Goal: Information Seeking & Learning: Find specific fact

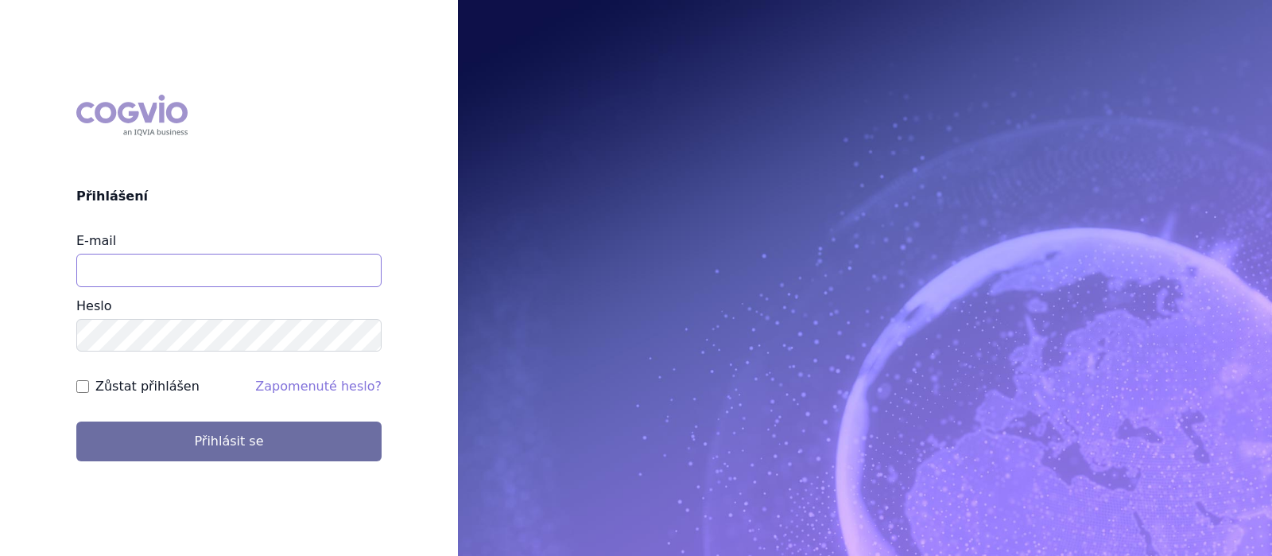
click at [212, 270] on input "E-mail" at bounding box center [228, 270] width 305 height 33
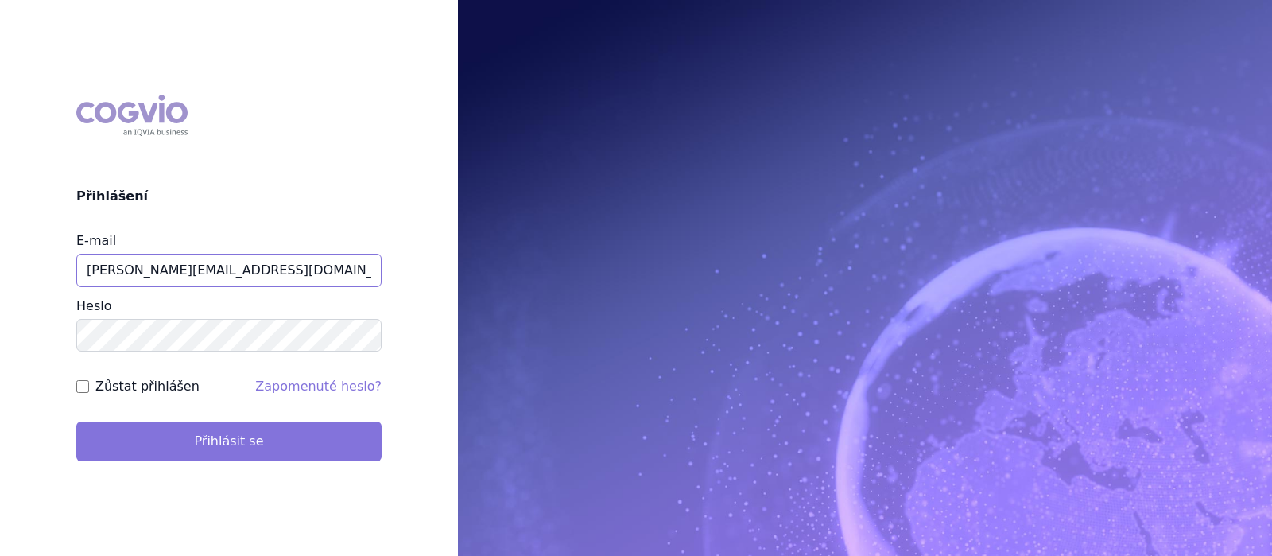
type input "teodoridu@iq-med.cz"
click at [235, 440] on button "Přihlásit se" at bounding box center [228, 441] width 305 height 40
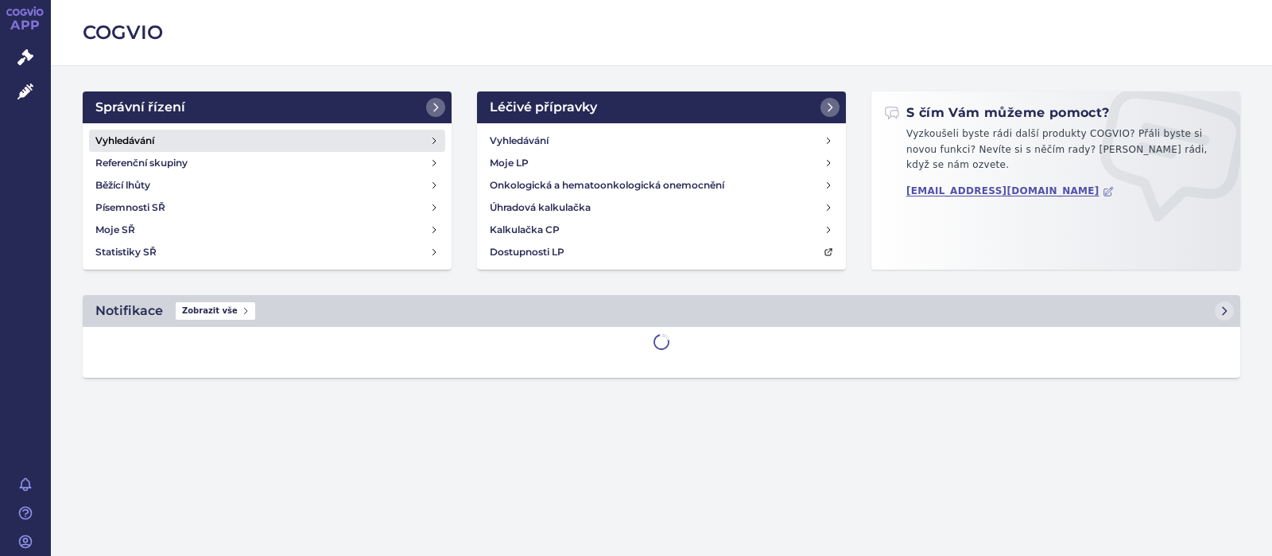
click at [131, 139] on h4 "Vyhledávání" at bounding box center [124, 141] width 59 height 16
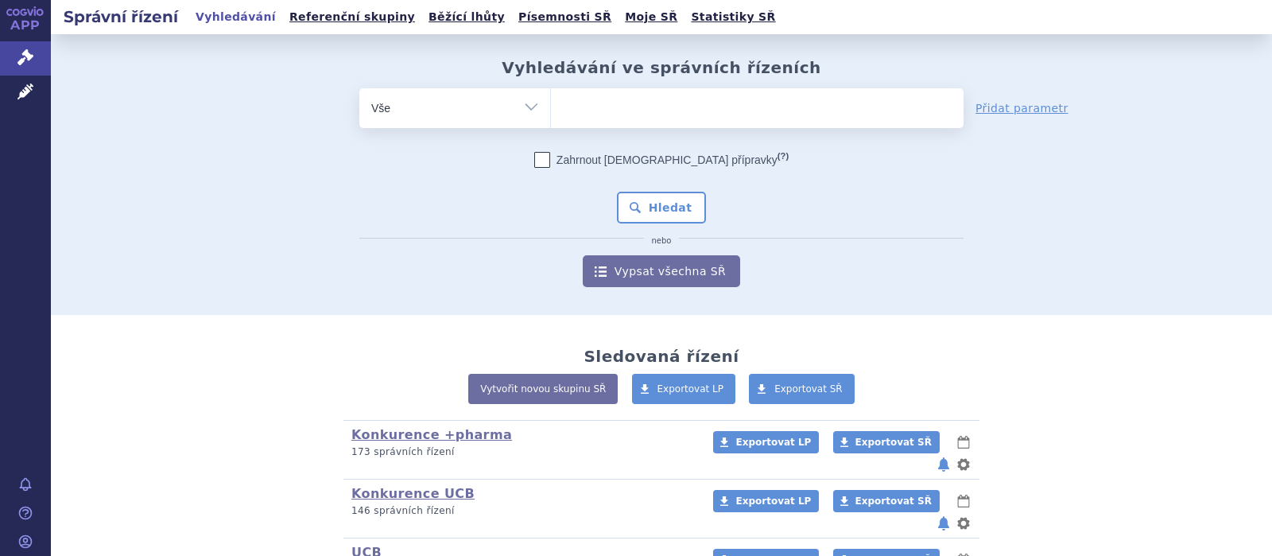
click at [588, 117] on ul at bounding box center [757, 104] width 413 height 33
click at [551, 117] on select at bounding box center [550, 107] width 1 height 40
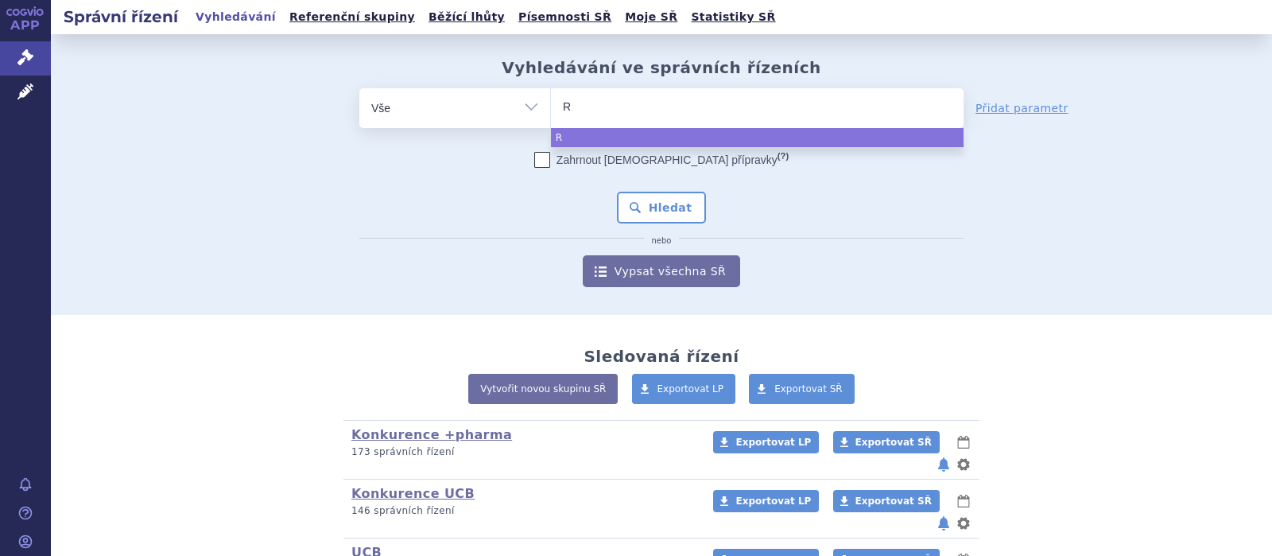
type input "RU"
type input "RUC"
type input "RUCO"
type input "RUCON"
type input "RUCONE"
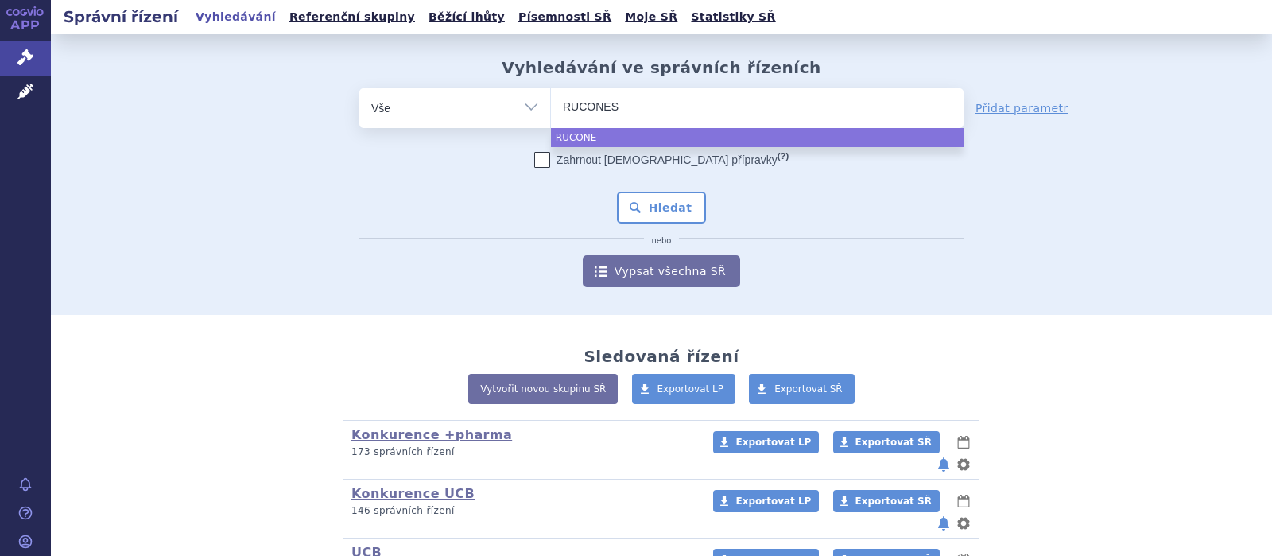
type input "RUCONEST"
select select "RUCONEST"
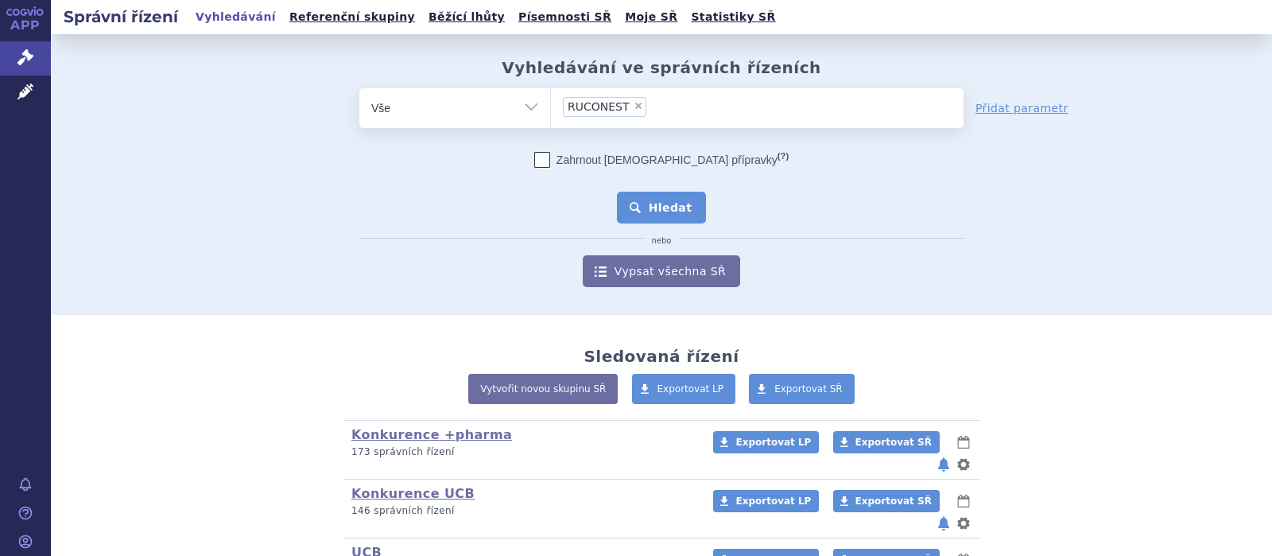
click at [639, 212] on button "Hledat" at bounding box center [662, 208] width 90 height 32
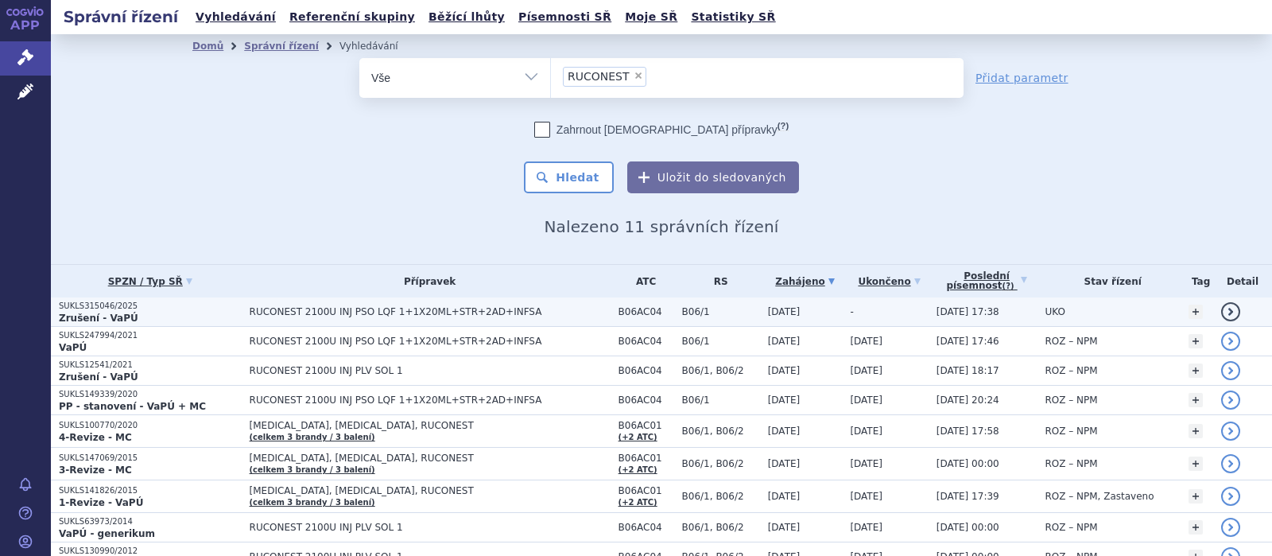
click at [433, 318] on td "RUCONEST 2100U INJ PSO LQF 1+1X20ML+STR+2AD+INFSA" at bounding box center [426, 311] width 369 height 29
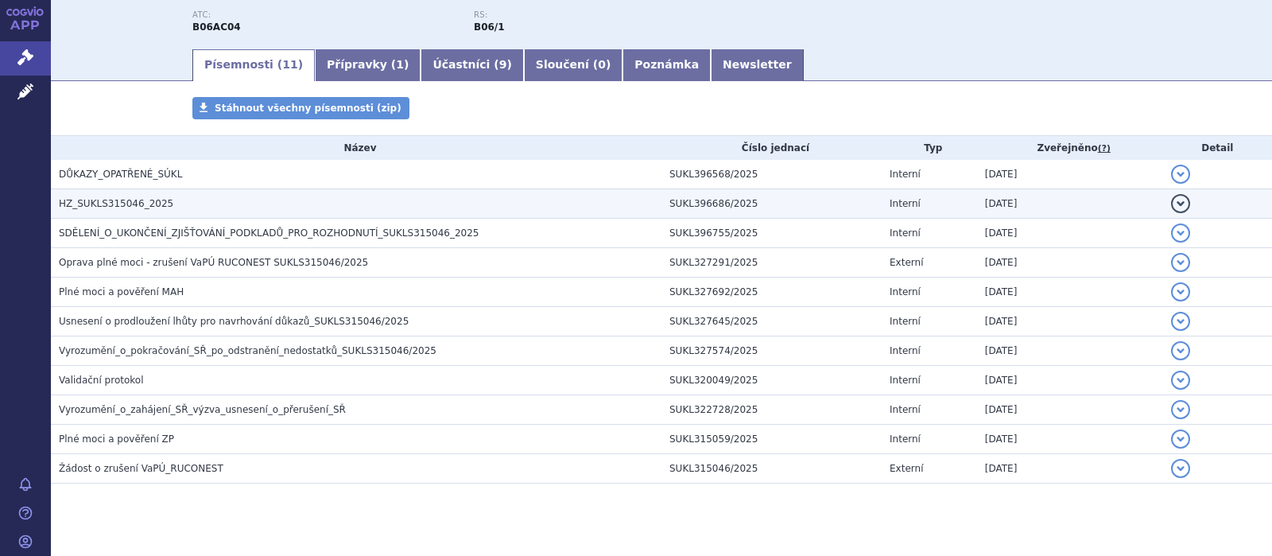
click at [126, 199] on span "HZ_SUKLS315046_2025" at bounding box center [116, 203] width 114 height 11
